Goal: Information Seeking & Learning: Learn about a topic

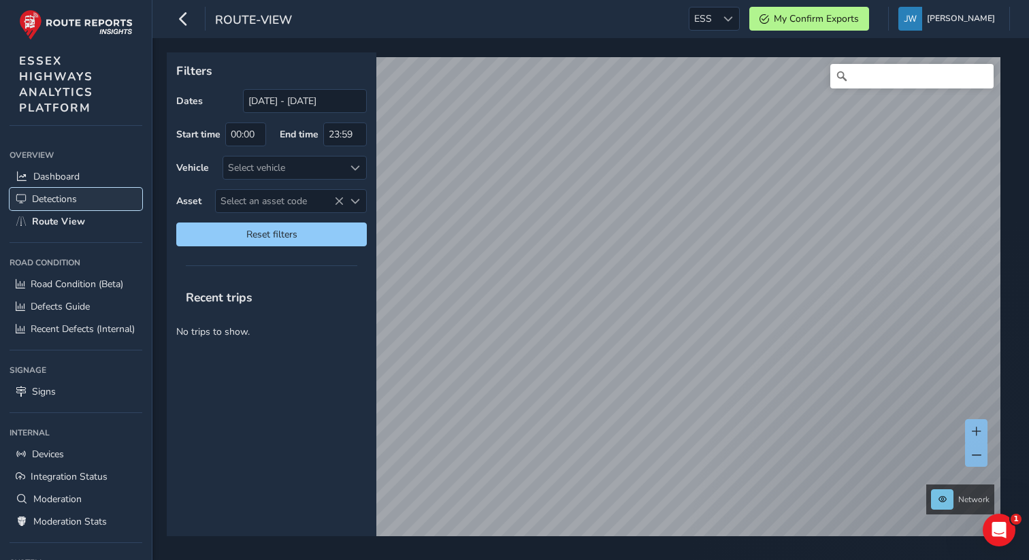
click at [63, 198] on span "Detections" at bounding box center [54, 199] width 45 height 13
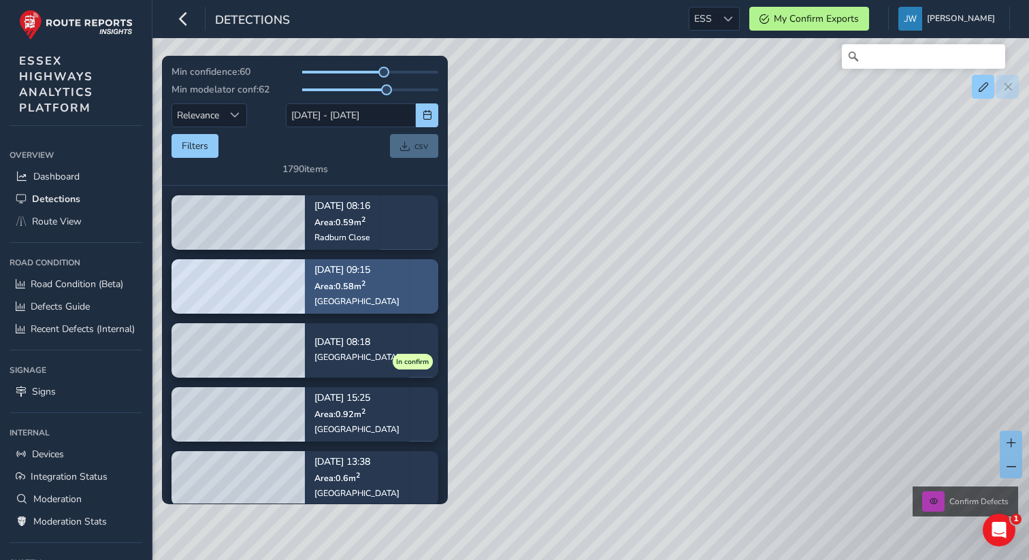
click at [376, 282] on div "[DATE] 09:15 Area: 0.58 m [STREET_ADDRESS]" at bounding box center [357, 286] width 104 height 79
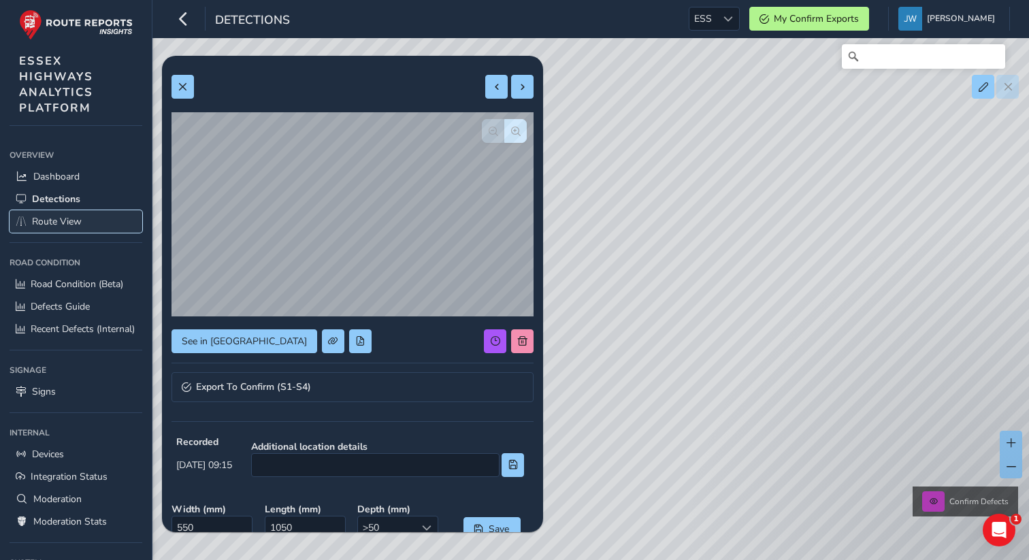
click at [49, 220] on span "Route View" at bounding box center [57, 221] width 50 height 13
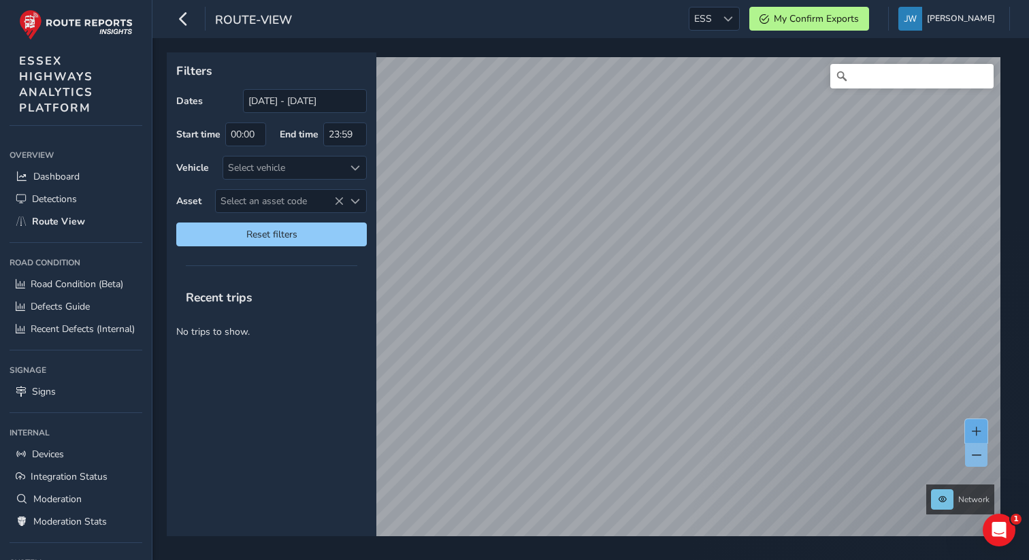
click at [979, 436] on button at bounding box center [976, 431] width 22 height 24
click at [979, 434] on span at bounding box center [977, 432] width 10 height 10
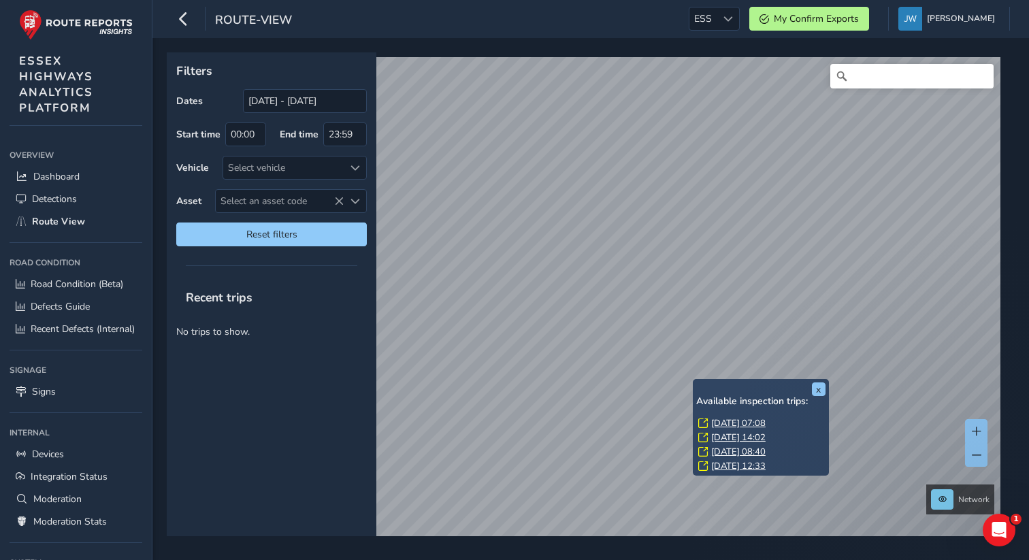
click at [748, 421] on link "[DATE] 07:08" at bounding box center [738, 423] width 54 height 12
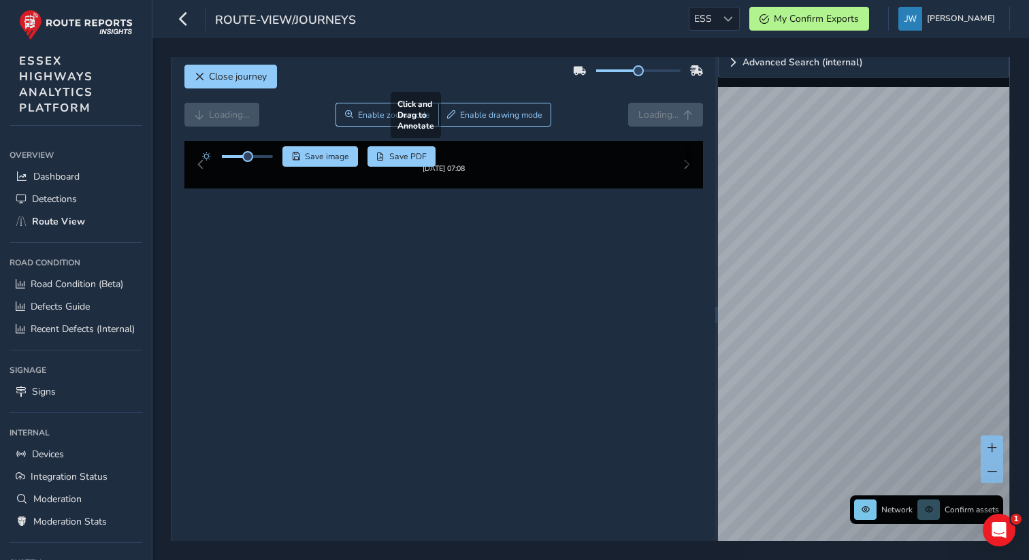
scroll to position [8, 0]
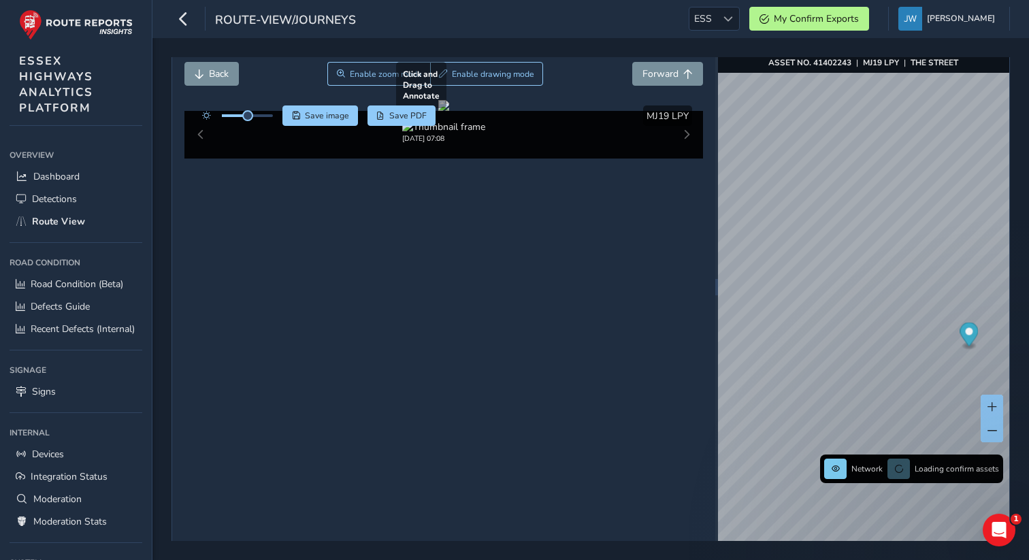
scroll to position [19, 0]
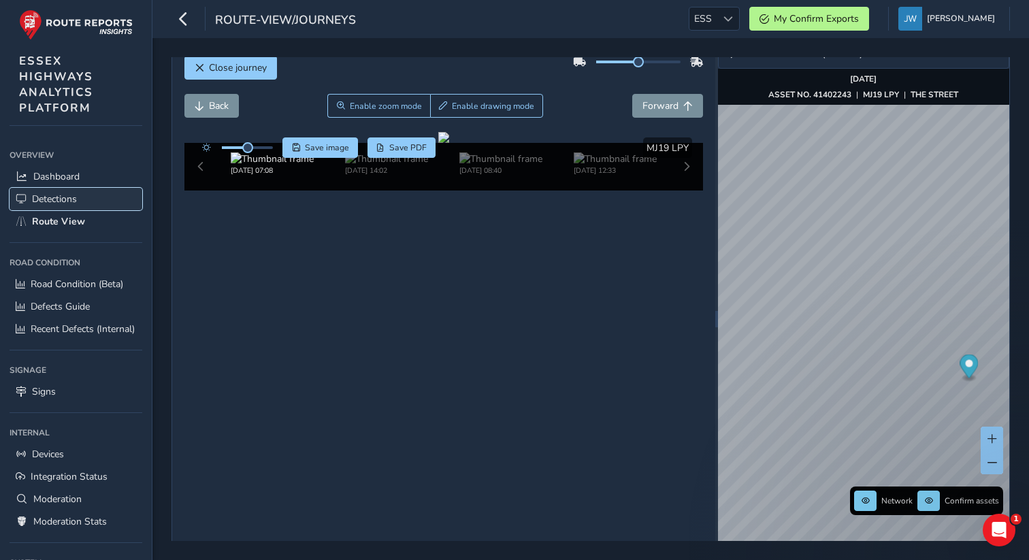
click at [75, 203] on span "Detections" at bounding box center [54, 199] width 45 height 13
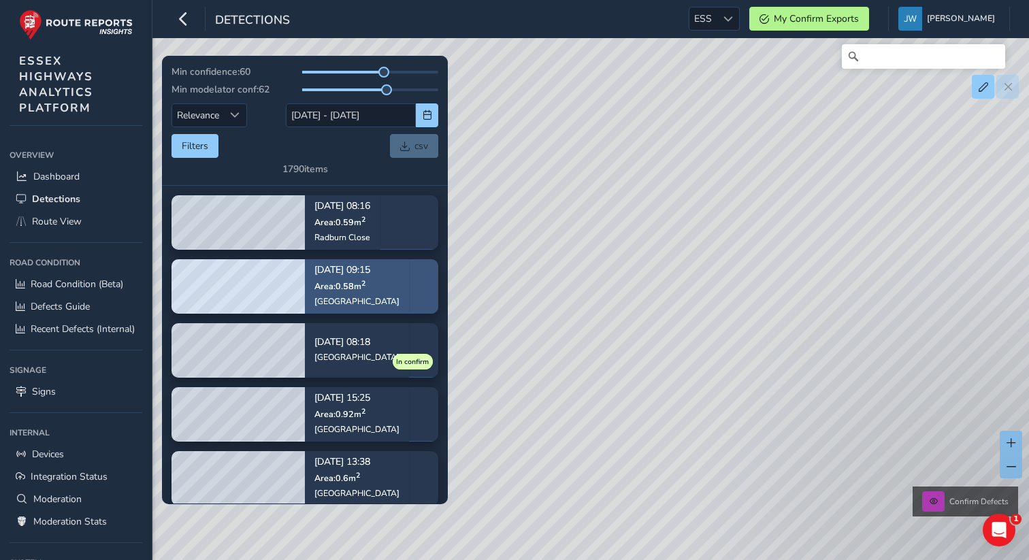
click at [373, 282] on p "Area: 0.58 m 2" at bounding box center [356, 285] width 85 height 11
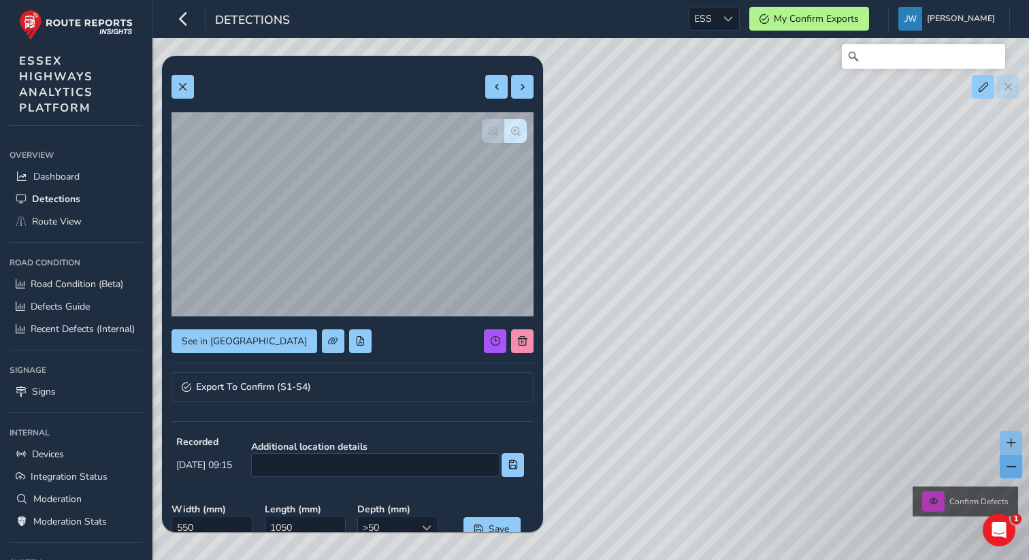
click at [1017, 457] on button at bounding box center [1011, 467] width 22 height 24
click at [1013, 444] on span at bounding box center [1012, 443] width 10 height 10
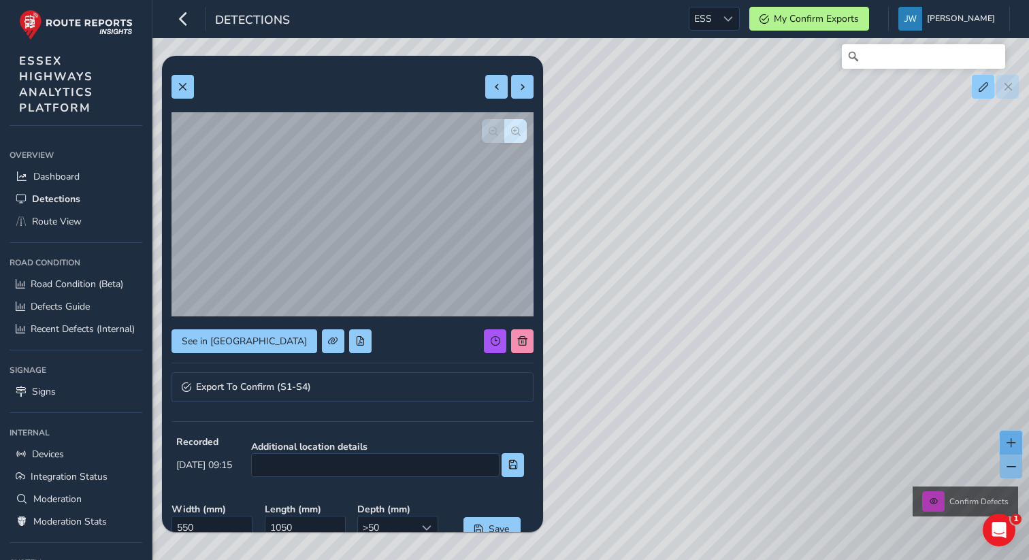
click at [1013, 444] on span at bounding box center [1012, 443] width 10 height 10
drag, startPoint x: 971, startPoint y: 333, endPoint x: 836, endPoint y: 357, distance: 137.6
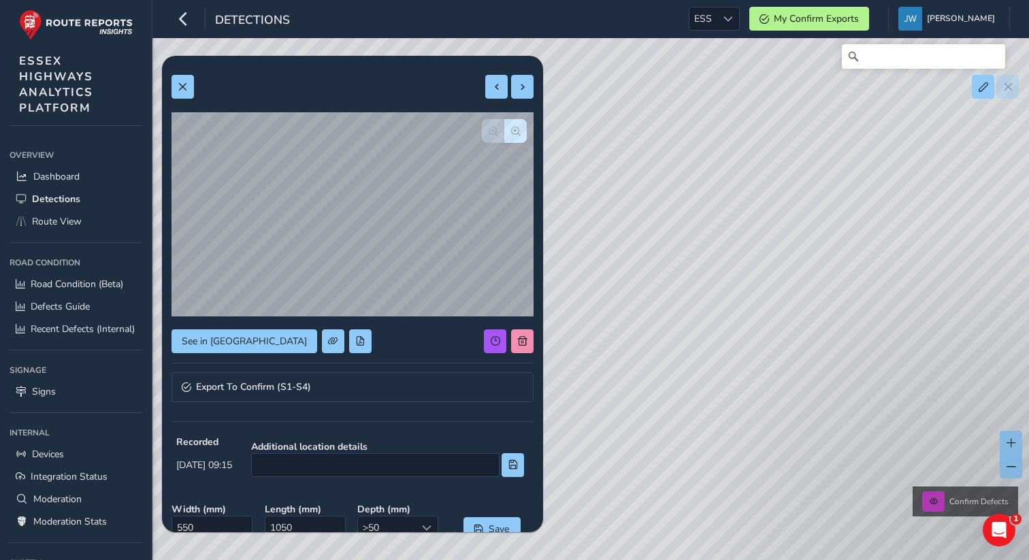
click at [836, 357] on div "Confirm Defects" at bounding box center [514, 280] width 1029 height 560
click at [1009, 449] on button at bounding box center [1011, 443] width 22 height 24
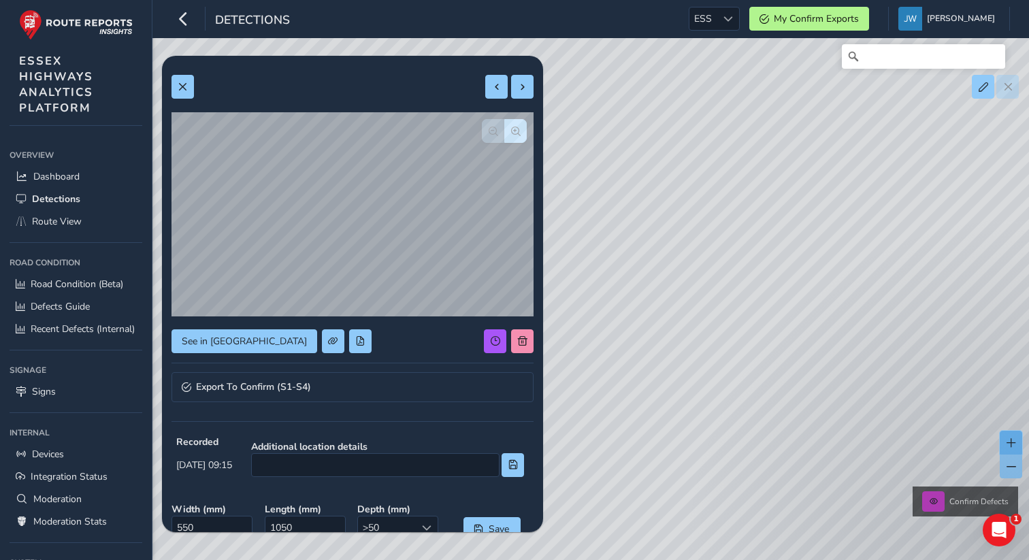
click at [1009, 449] on button at bounding box center [1011, 443] width 22 height 24
drag, startPoint x: 964, startPoint y: 348, endPoint x: 762, endPoint y: 406, distance: 210.1
click at [762, 406] on div "Confirm Defects" at bounding box center [514, 280] width 1029 height 560
drag, startPoint x: 829, startPoint y: 431, endPoint x: 806, endPoint y: 397, distance: 41.2
click at [806, 397] on div "Confirm Defects" at bounding box center [514, 280] width 1029 height 560
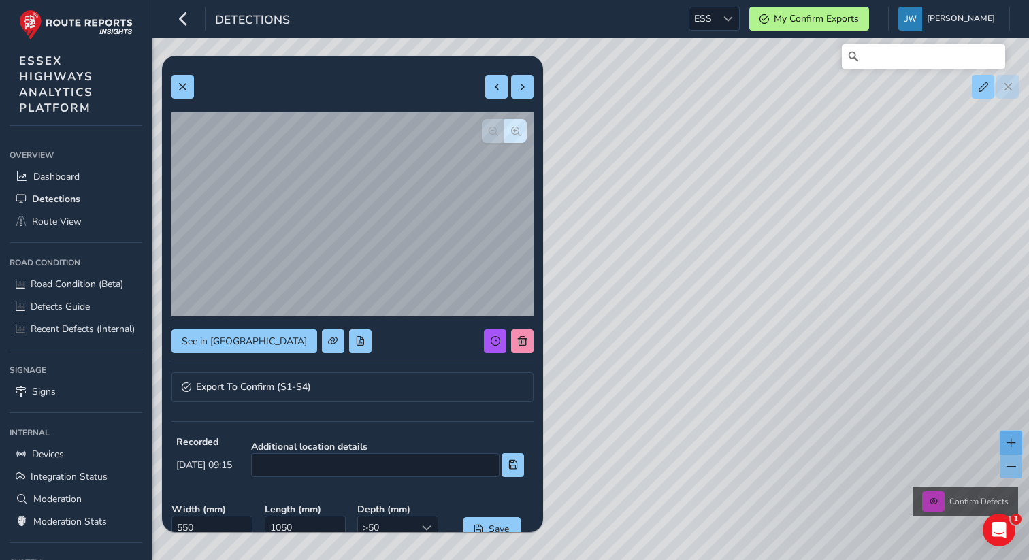
click at [1017, 453] on button at bounding box center [1011, 443] width 22 height 24
drag, startPoint x: 862, startPoint y: 308, endPoint x: 642, endPoint y: 137, distance: 278.8
click at [642, 137] on div "Confirm Defects" at bounding box center [514, 280] width 1029 height 560
drag, startPoint x: 898, startPoint y: 384, endPoint x: 892, endPoint y: 351, distance: 33.9
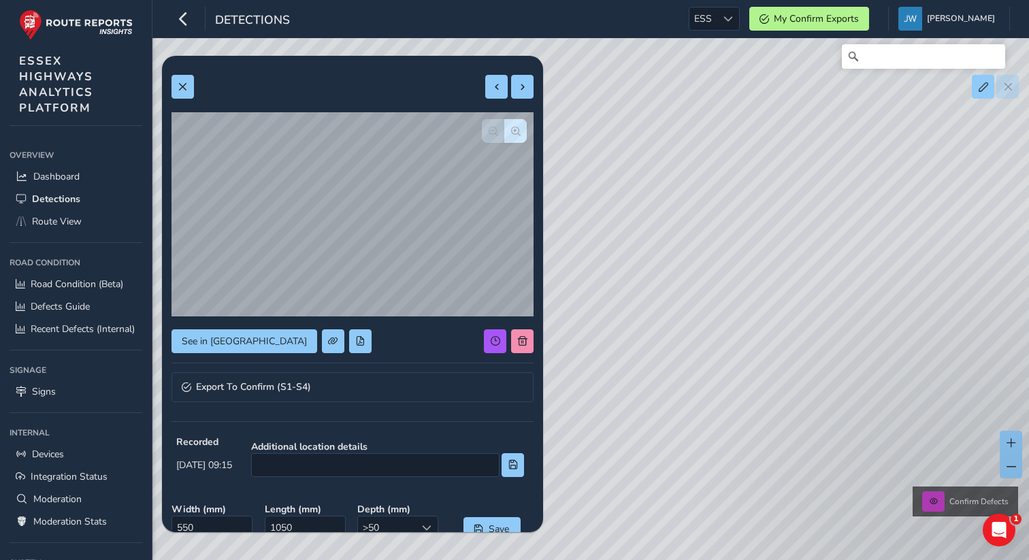
click at [892, 351] on div "Confirm Defects" at bounding box center [514, 280] width 1029 height 560
click at [61, 216] on span "Route View" at bounding box center [57, 221] width 50 height 13
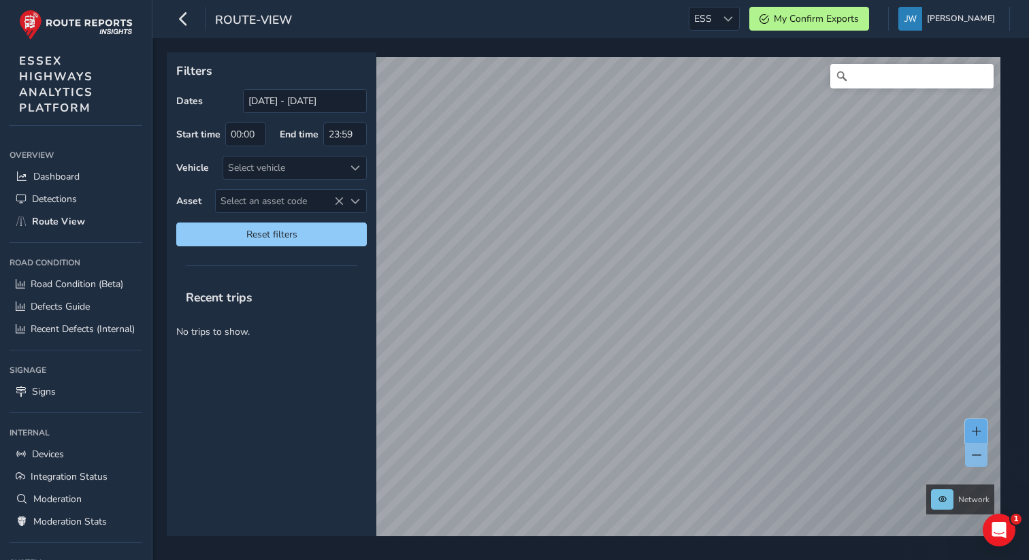
click at [977, 433] on span at bounding box center [977, 432] width 10 height 10
click at [973, 431] on span at bounding box center [977, 432] width 10 height 10
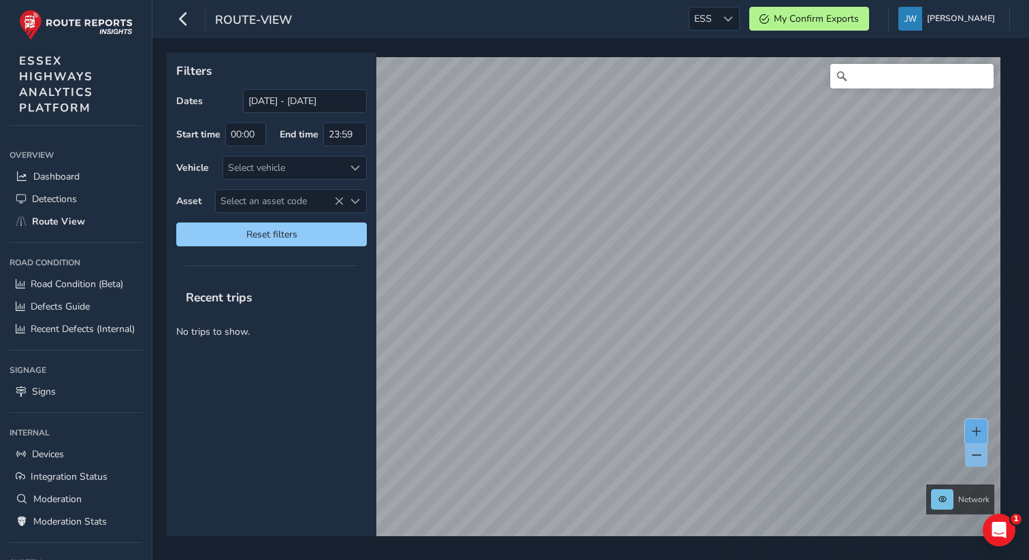
click at [973, 431] on span at bounding box center [977, 432] width 10 height 10
click at [982, 436] on button at bounding box center [976, 431] width 22 height 24
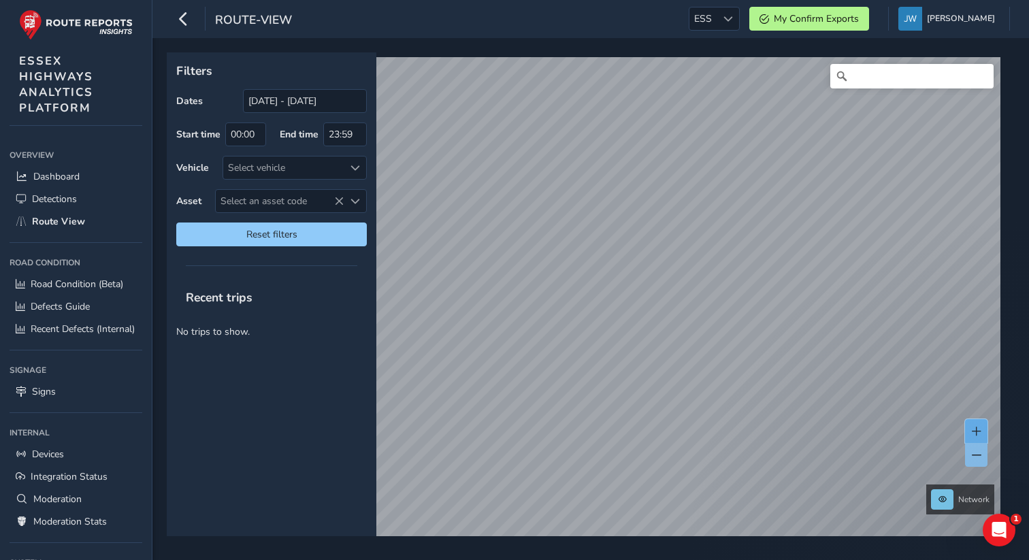
click at [982, 431] on button at bounding box center [976, 431] width 22 height 24
click at [975, 436] on button at bounding box center [976, 431] width 22 height 24
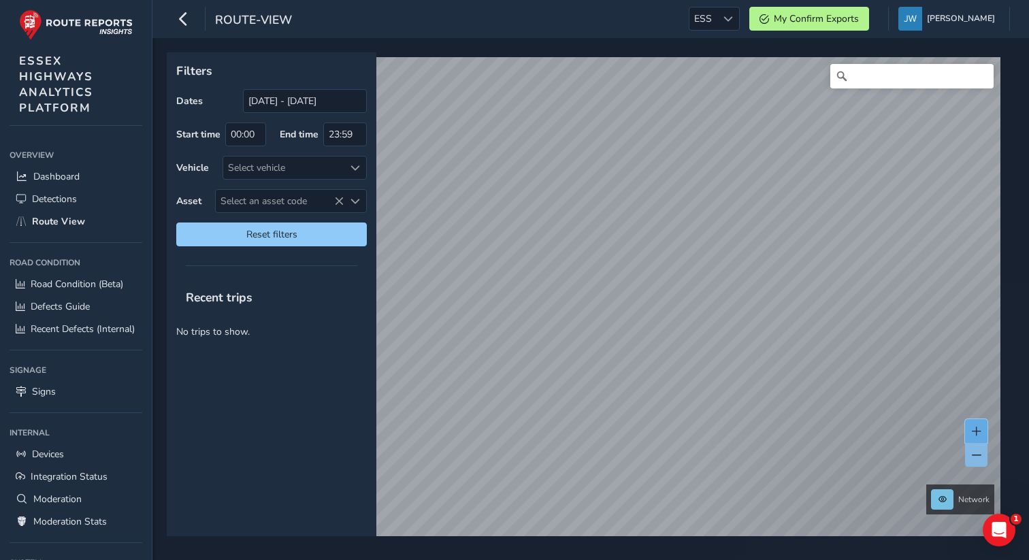
click at [968, 431] on button at bounding box center [976, 431] width 22 height 24
click at [976, 429] on span at bounding box center [977, 432] width 10 height 10
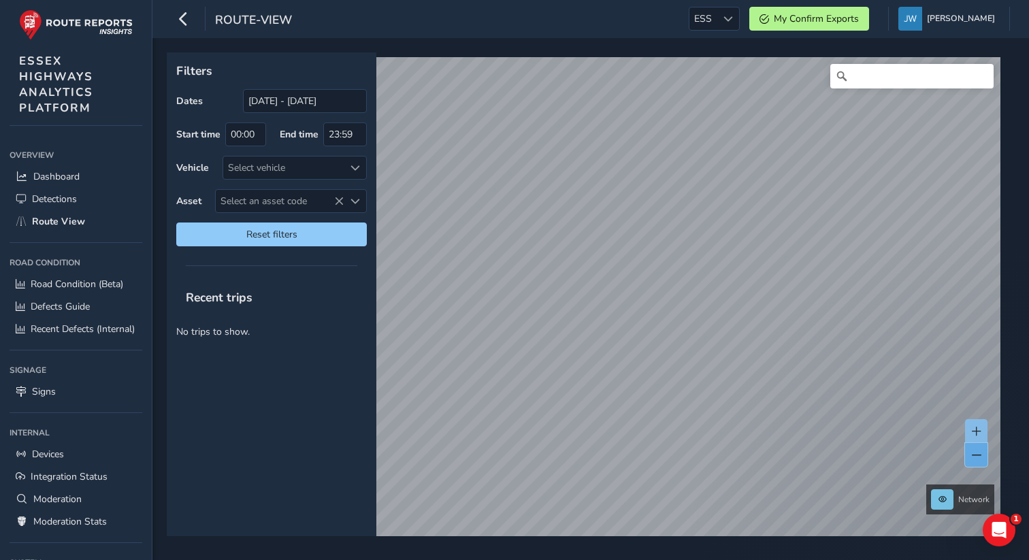
click at [979, 457] on span at bounding box center [977, 456] width 10 height 10
click at [289, 170] on div "Select vehicle" at bounding box center [283, 168] width 120 height 22
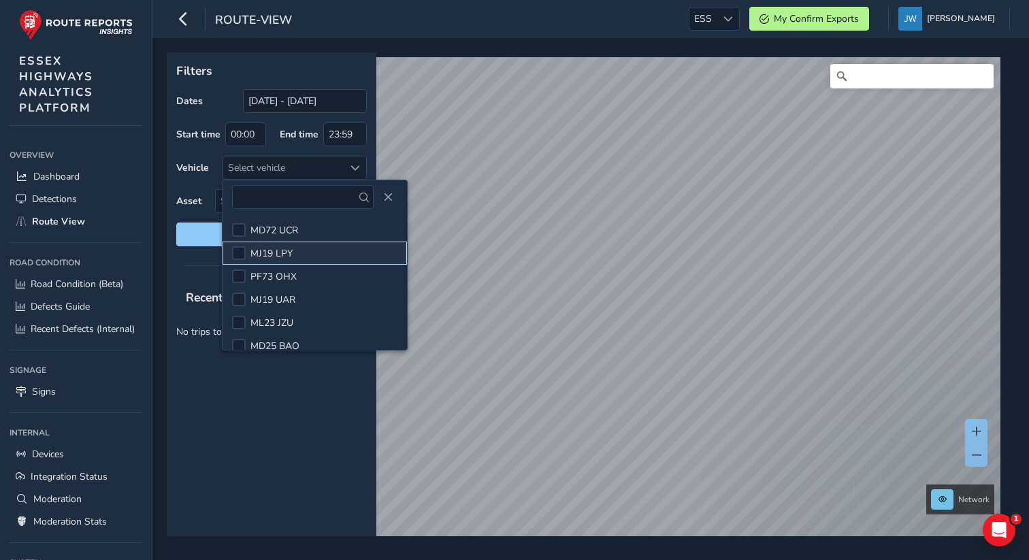
click at [261, 256] on span "MJ19 LPY" at bounding box center [271, 253] width 42 height 13
click at [263, 447] on div "Recent trips No trips to show." at bounding box center [272, 408] width 210 height 257
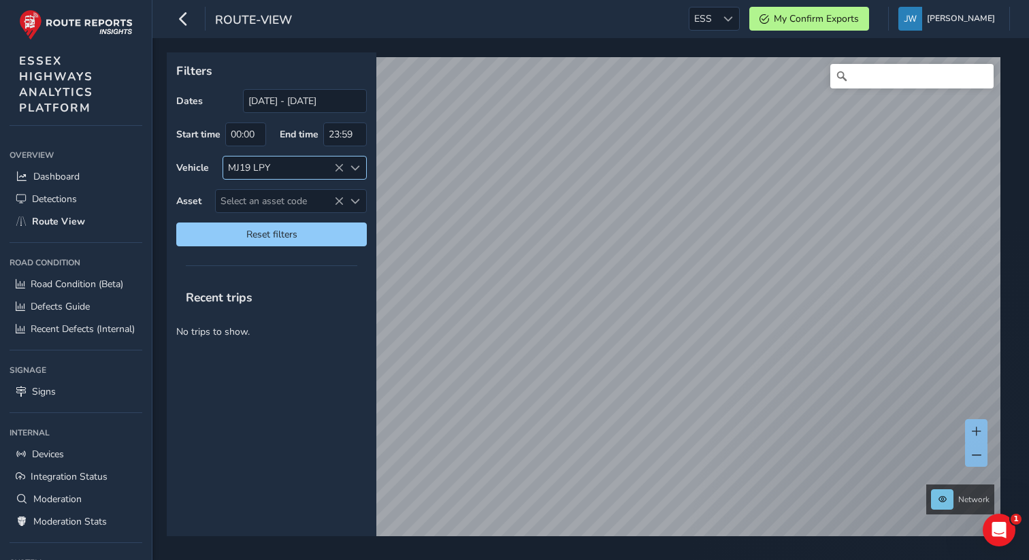
click at [280, 169] on div "MJ19 LPY" at bounding box center [283, 168] width 120 height 22
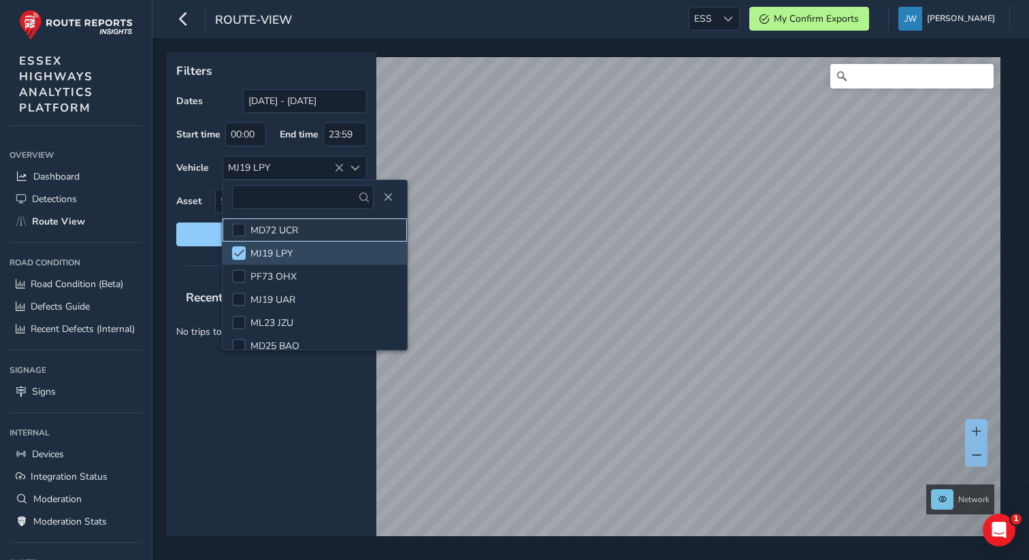
click at [268, 230] on span "MD72 UCR" at bounding box center [274, 230] width 48 height 13
click at [242, 249] on span at bounding box center [239, 253] width 10 height 10
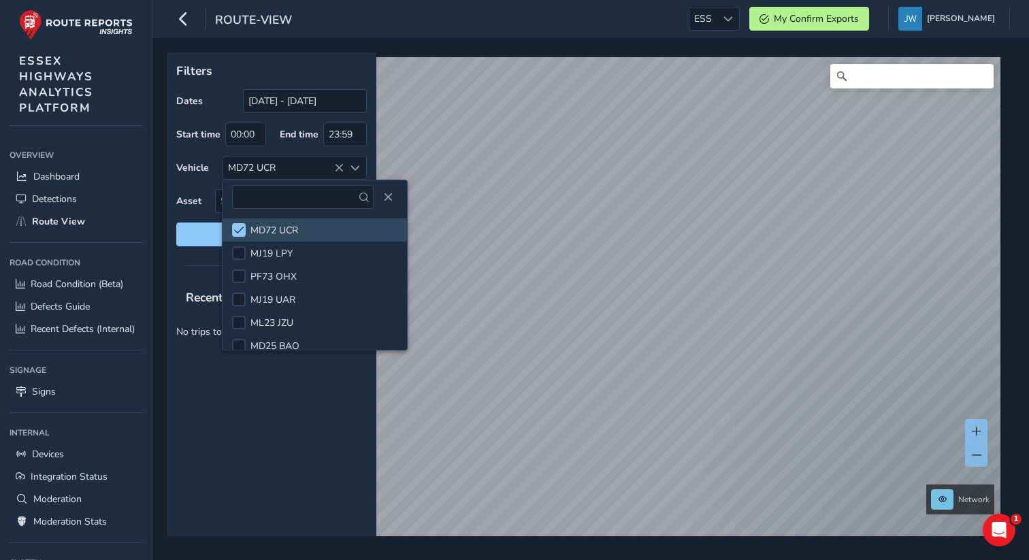
click at [245, 420] on div "Recent trips No trips to show." at bounding box center [272, 408] width 210 height 257
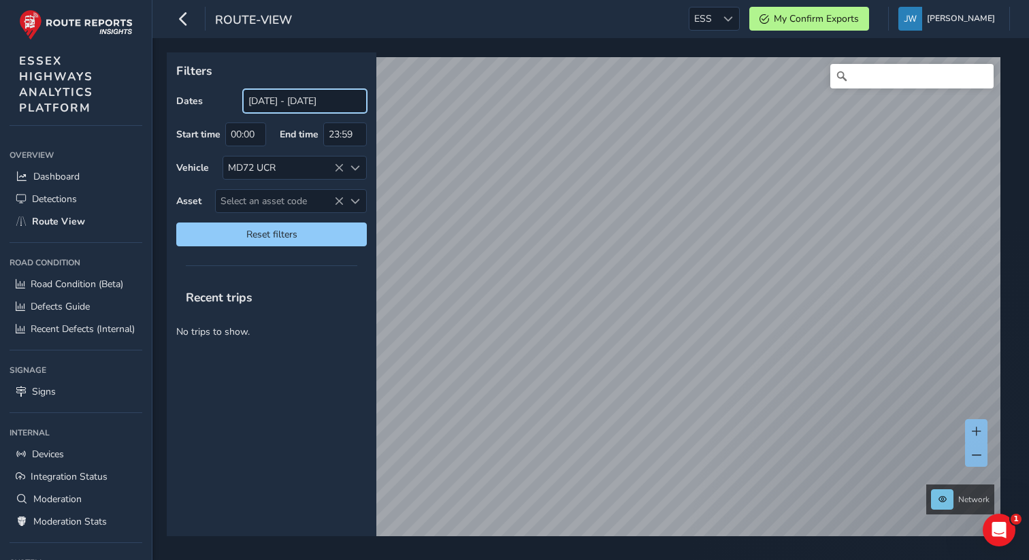
click at [297, 101] on input "[DATE] - [DATE]" at bounding box center [305, 101] width 124 height 24
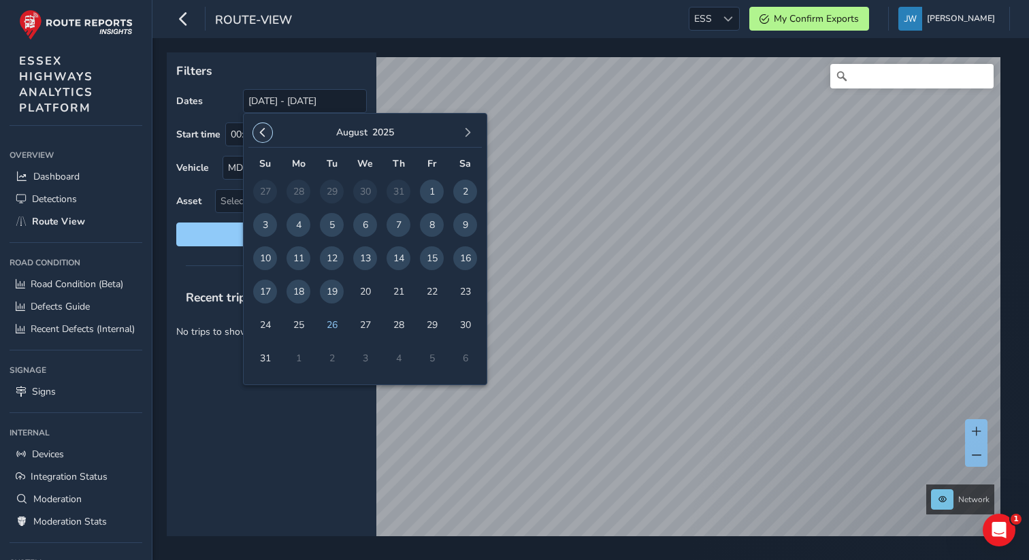
click at [260, 135] on span "button" at bounding box center [263, 133] width 10 height 10
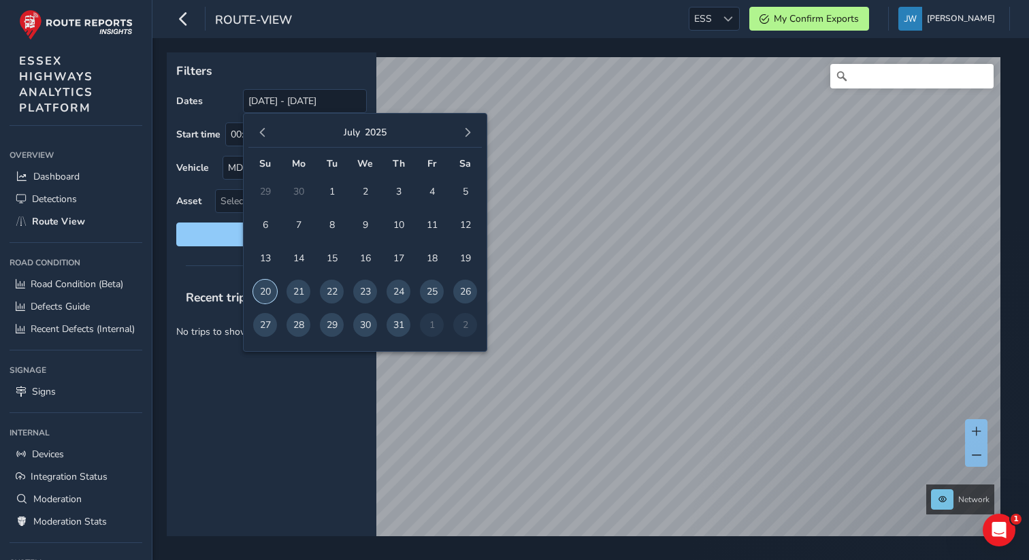
click at [271, 299] on span "20" at bounding box center [265, 292] width 24 height 24
type input "[DATE]"
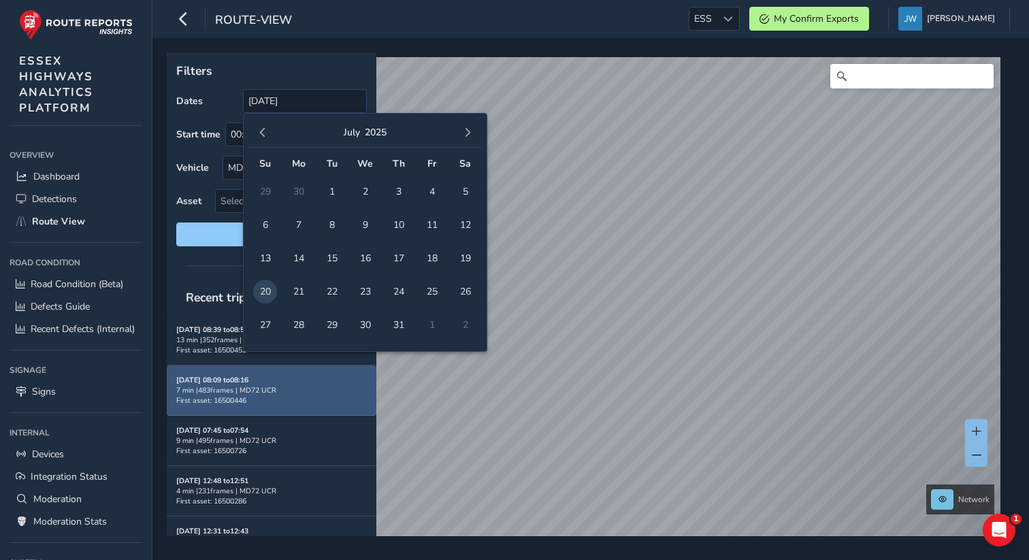
click at [275, 394] on div "[DATE] 08:09 to 08:16 7 min | 483 frames | MD72 UCR First asset: 16500446" at bounding box center [271, 390] width 191 height 31
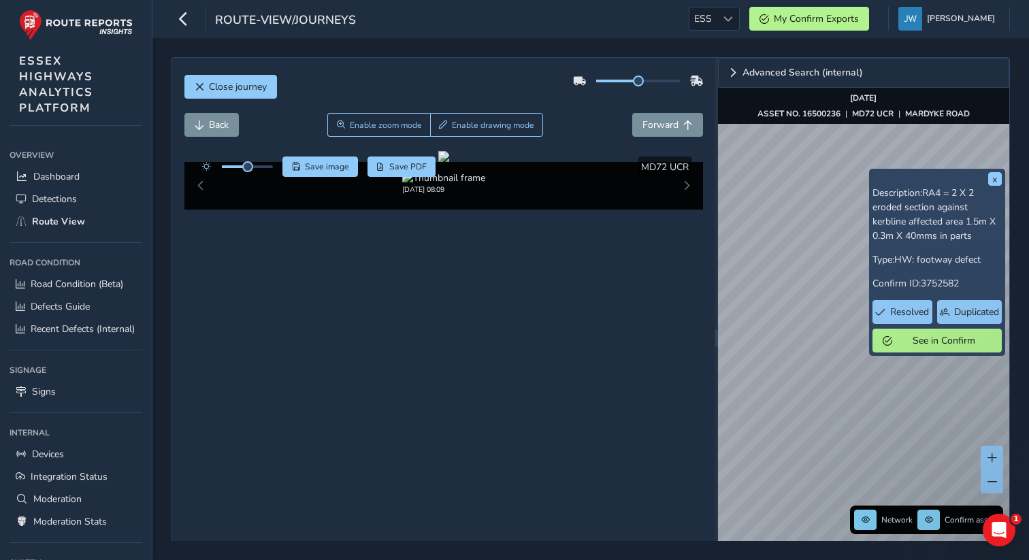
click at [960, 177] on div "x Description: RA4 = 2 X 2 eroded section against kerbline affected area 1.5m X…" at bounding box center [864, 338] width 292 height 561
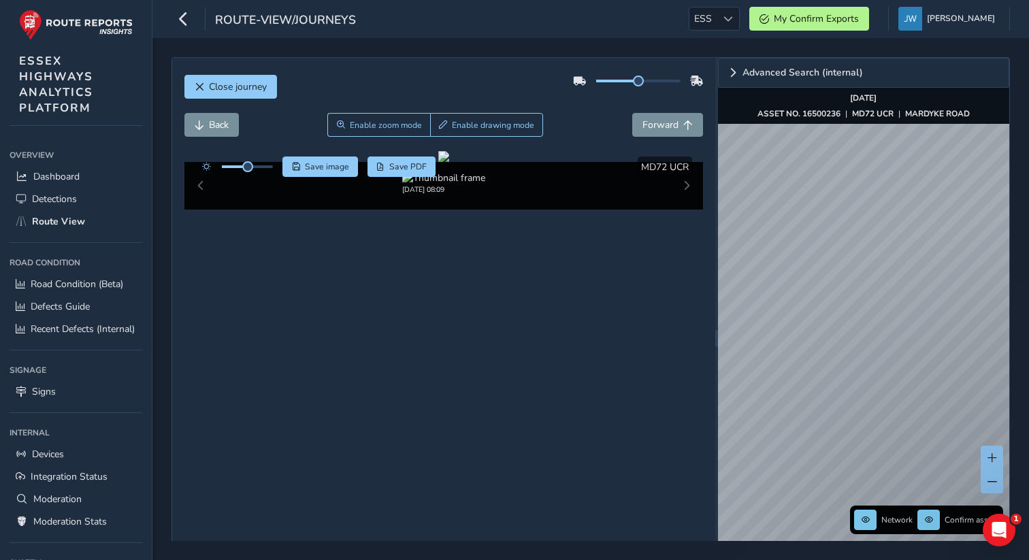
click at [1028, 135] on div "Close journey Back Enable zoom mode Enable drawing mode Forward Click and Drag …" at bounding box center [590, 299] width 877 height 522
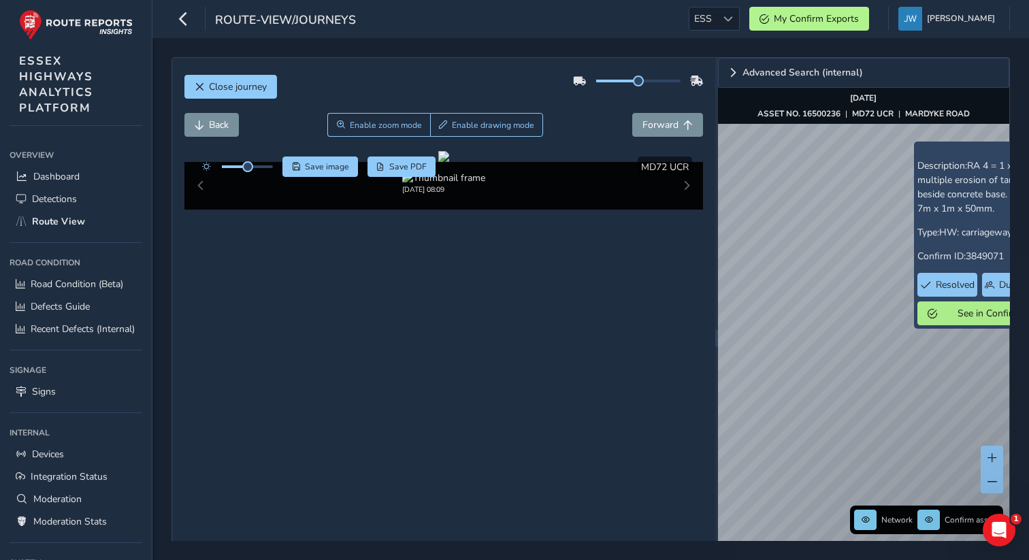
click at [930, 172] on div "x Description: RA 4 = 1 x 4, multiple erosion of tarmac beside concrete base. A…" at bounding box center [864, 338] width 292 height 561
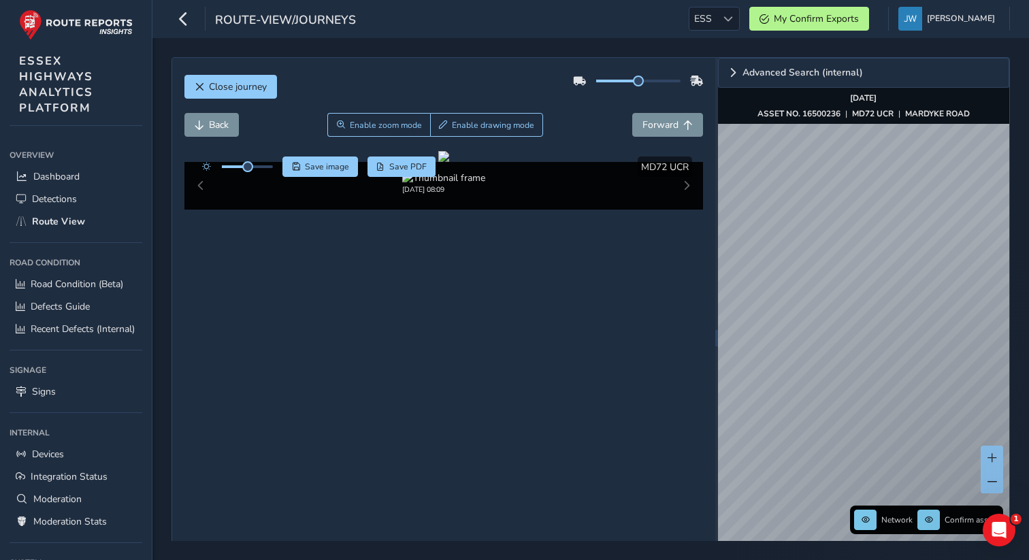
click at [684, 210] on div "[DATE] 08:09" at bounding box center [443, 186] width 519 height 48
click at [73, 290] on span "Road Condition (Beta)" at bounding box center [77, 284] width 93 height 13
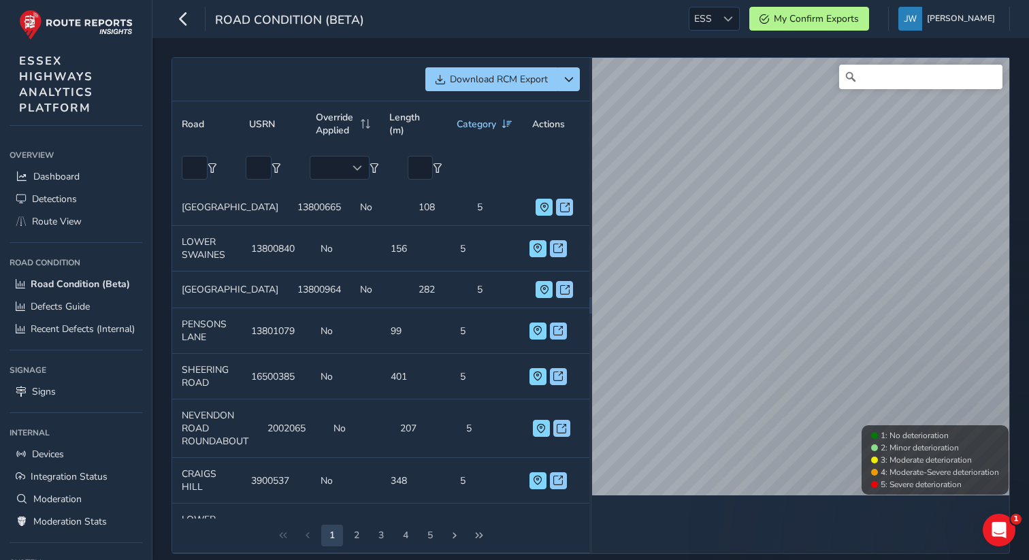
click at [198, 226] on td "[GEOGRAPHIC_DATA]" at bounding box center [230, 207] width 116 height 37
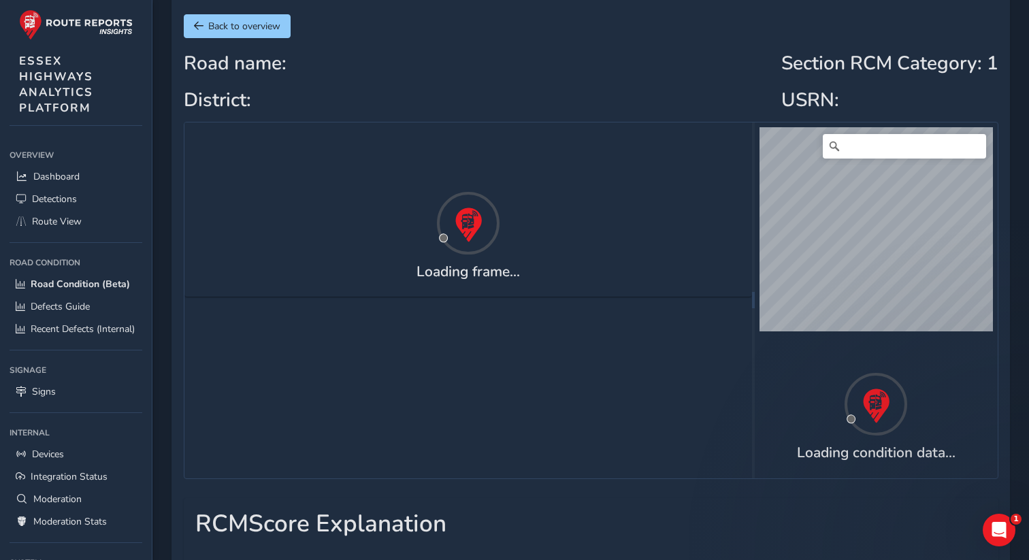
scroll to position [65, 0]
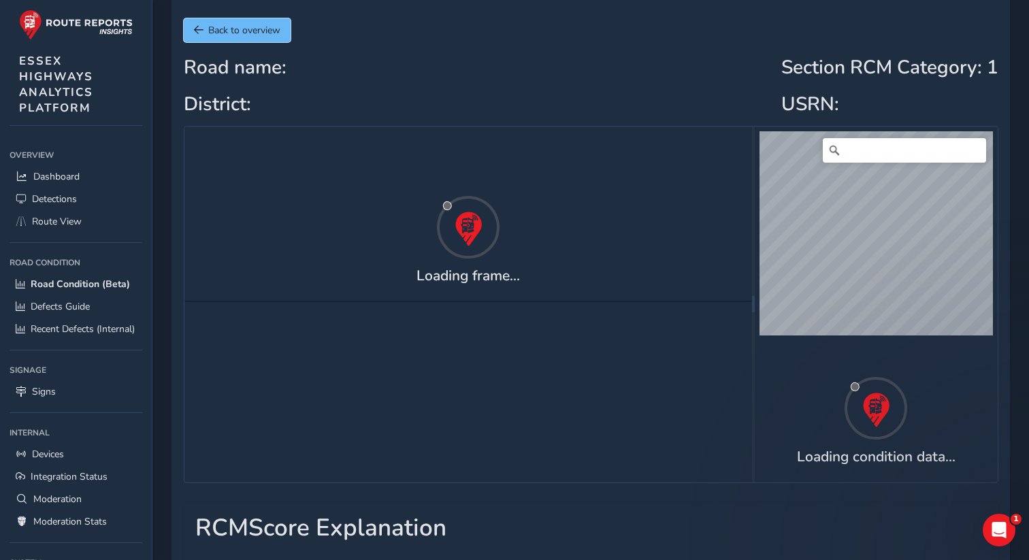
click at [210, 28] on span "Back to overview" at bounding box center [244, 30] width 72 height 13
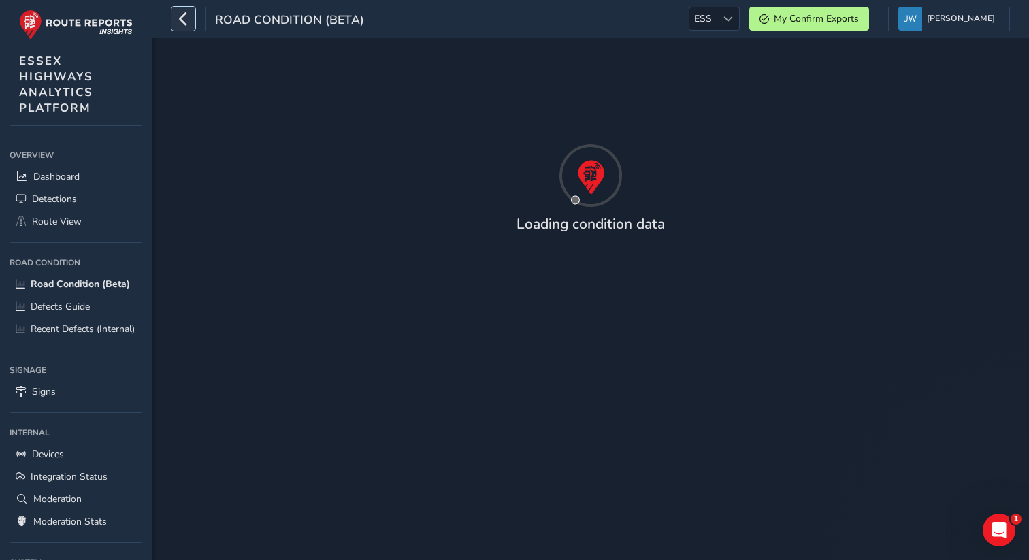
click at [186, 25] on icon "button" at bounding box center [183, 19] width 14 height 24
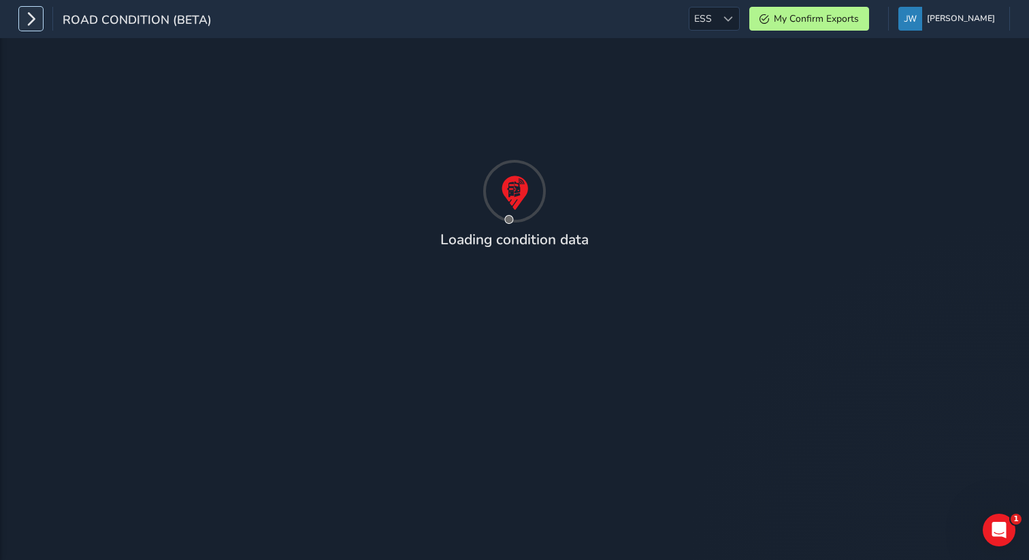
click at [31, 24] on icon "button" at bounding box center [31, 19] width 14 height 24
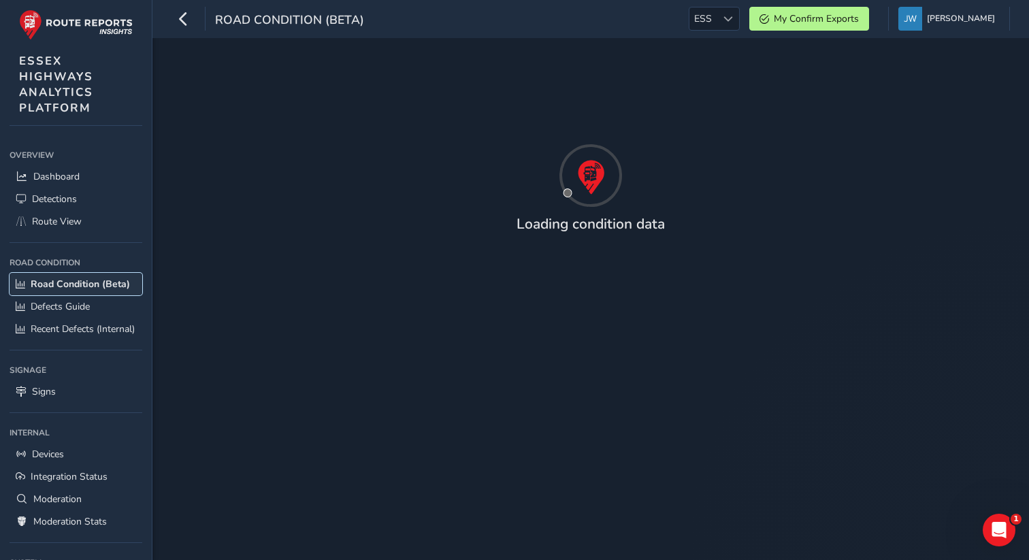
click at [86, 285] on span "Road Condition (Beta)" at bounding box center [80, 284] width 99 height 13
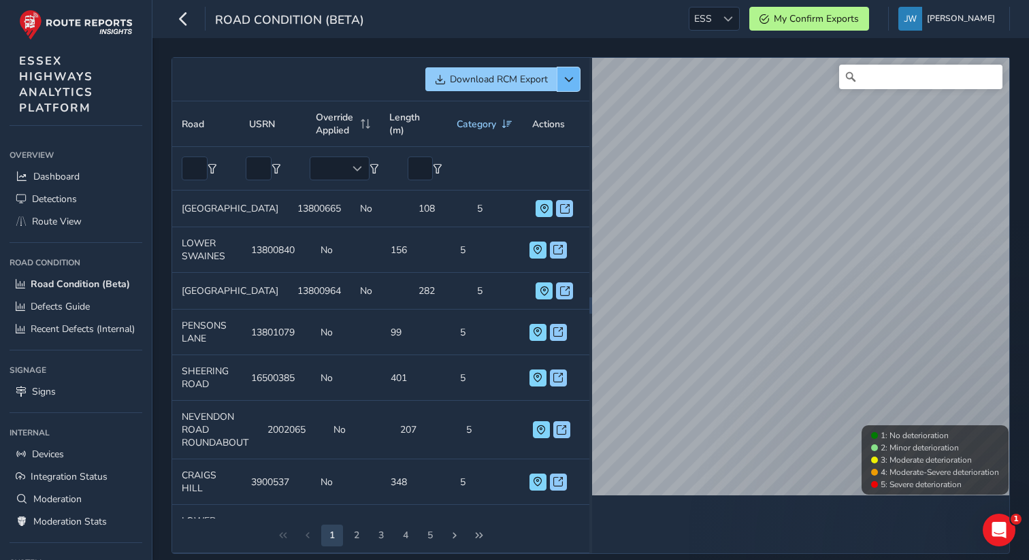
click at [570, 84] on button "button" at bounding box center [568, 79] width 22 height 24
click at [568, 29] on div "Road Condition (Beta) ESS ESS My Confirm Exports Jennifer Walsh Colour Scheme: …" at bounding box center [590, 19] width 877 height 38
click at [569, 84] on button "button" at bounding box center [568, 79] width 22 height 24
click at [578, 30] on div "Road Condition (Beta) ESS ESS My Confirm Exports Jennifer Walsh Colour Scheme: …" at bounding box center [590, 19] width 877 height 38
